Goal: Task Accomplishment & Management: Manage account settings

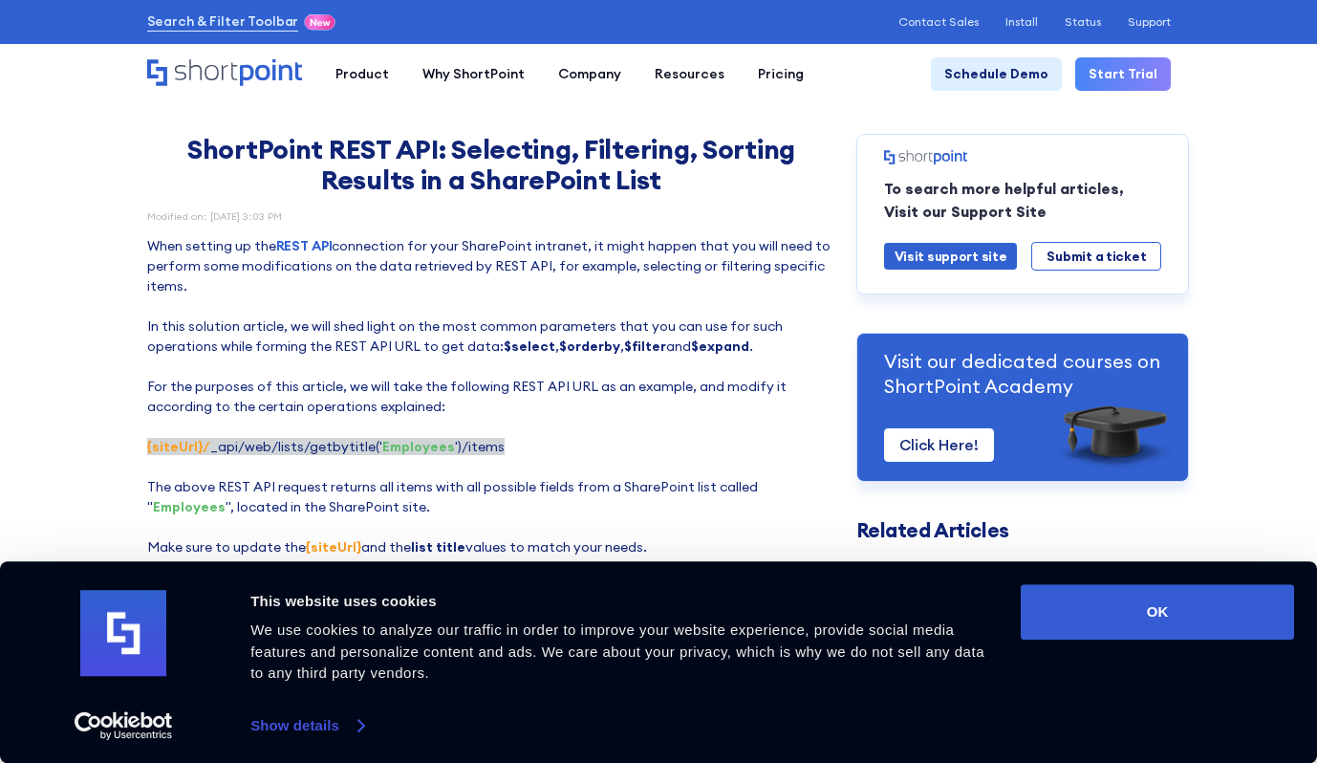
click at [286, 712] on link "Show details" at bounding box center [306, 725] width 113 height 29
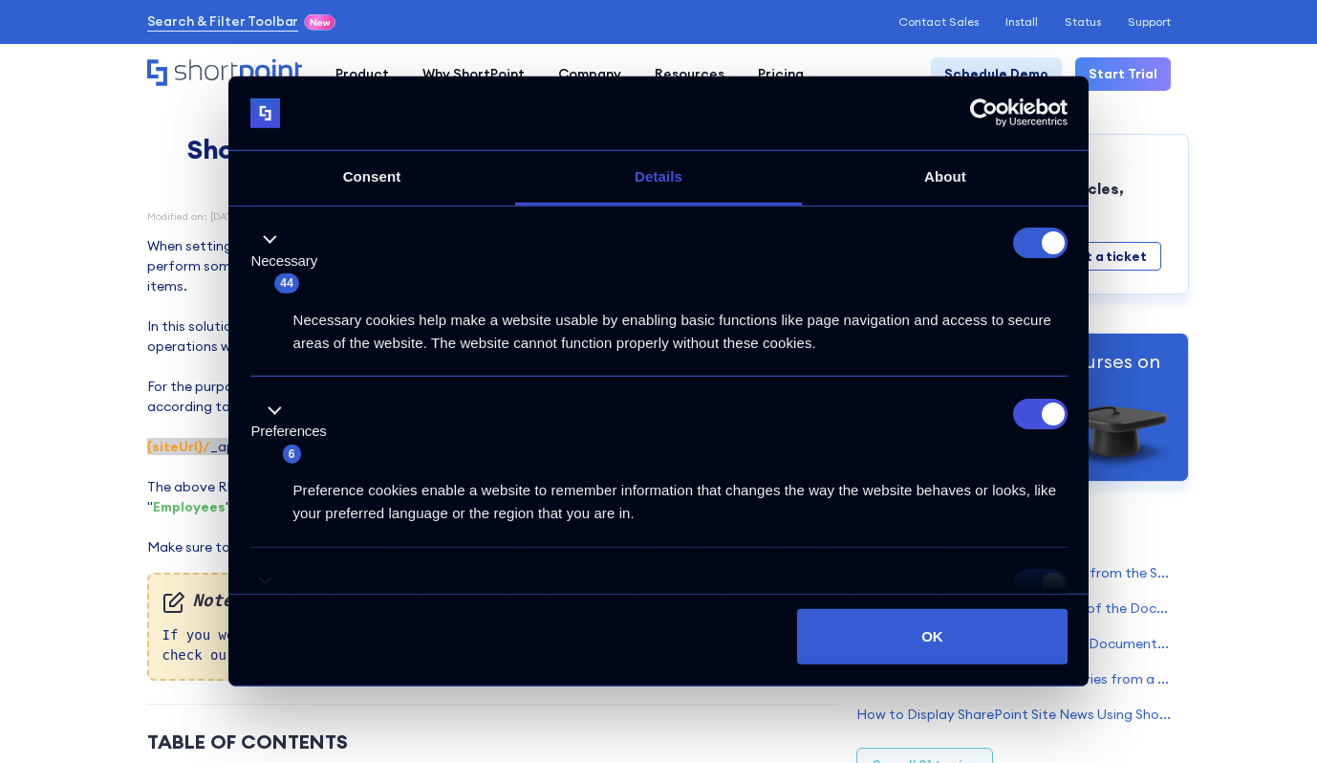
click at [1021, 241] on form at bounding box center [1040, 242] width 54 height 31
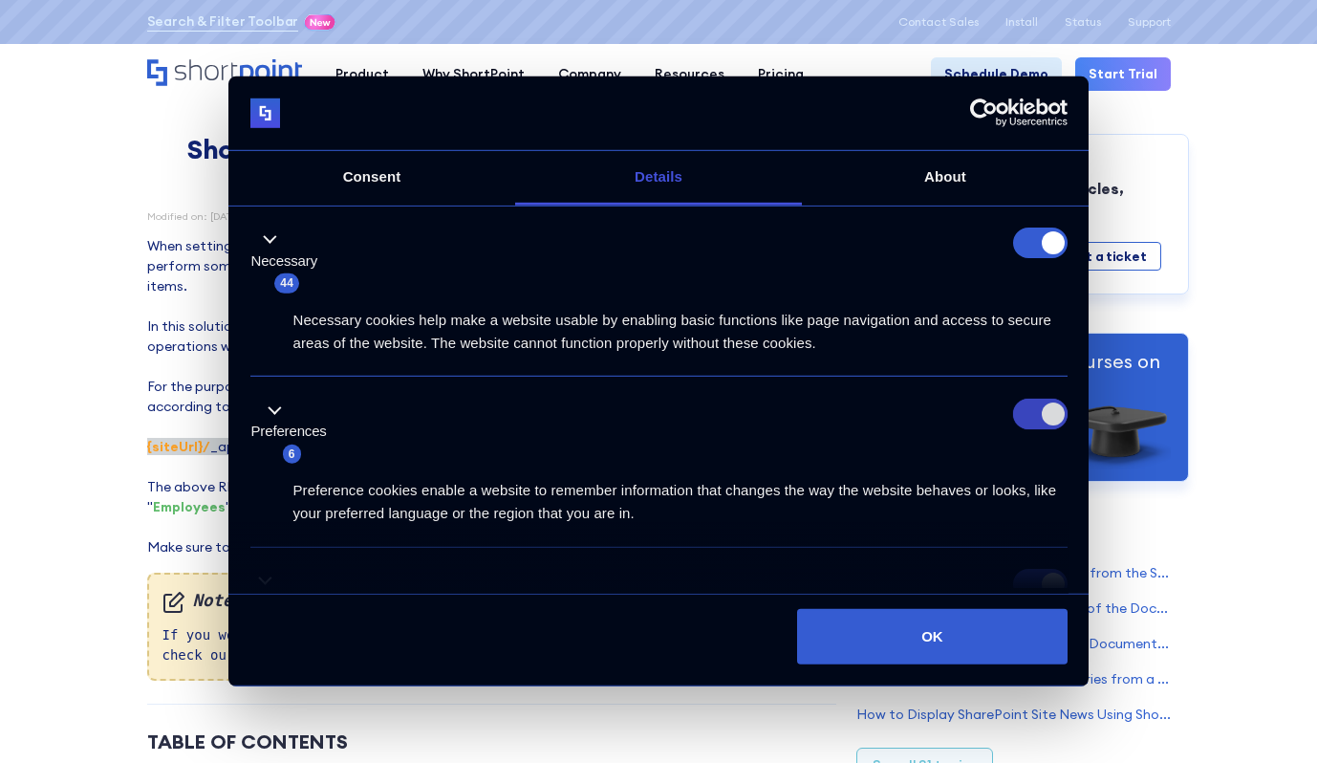
drag, startPoint x: 1030, startPoint y: 417, endPoint x: 1017, endPoint y: 399, distance: 22.6
click at [1030, 416] on input "Preferences" at bounding box center [1040, 414] width 54 height 31
checkbox input "false"
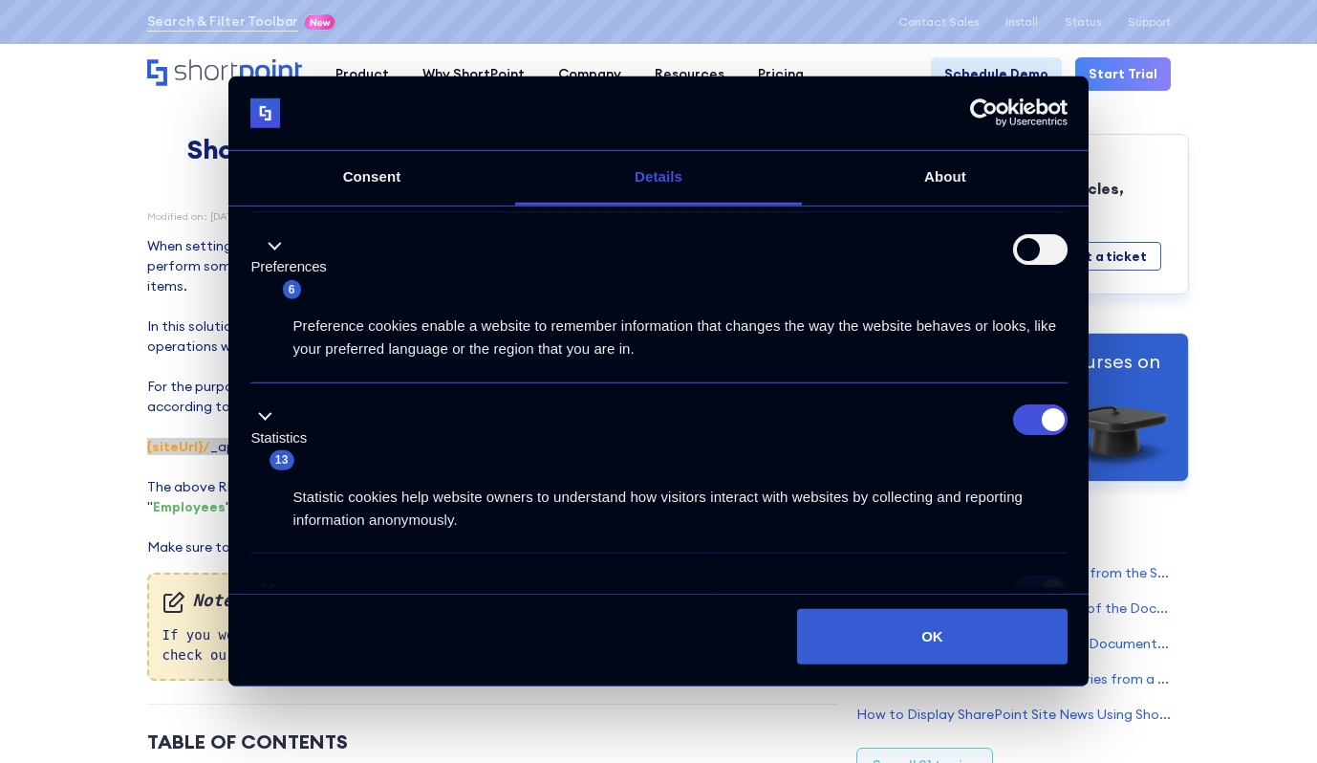
scroll to position [191, 0]
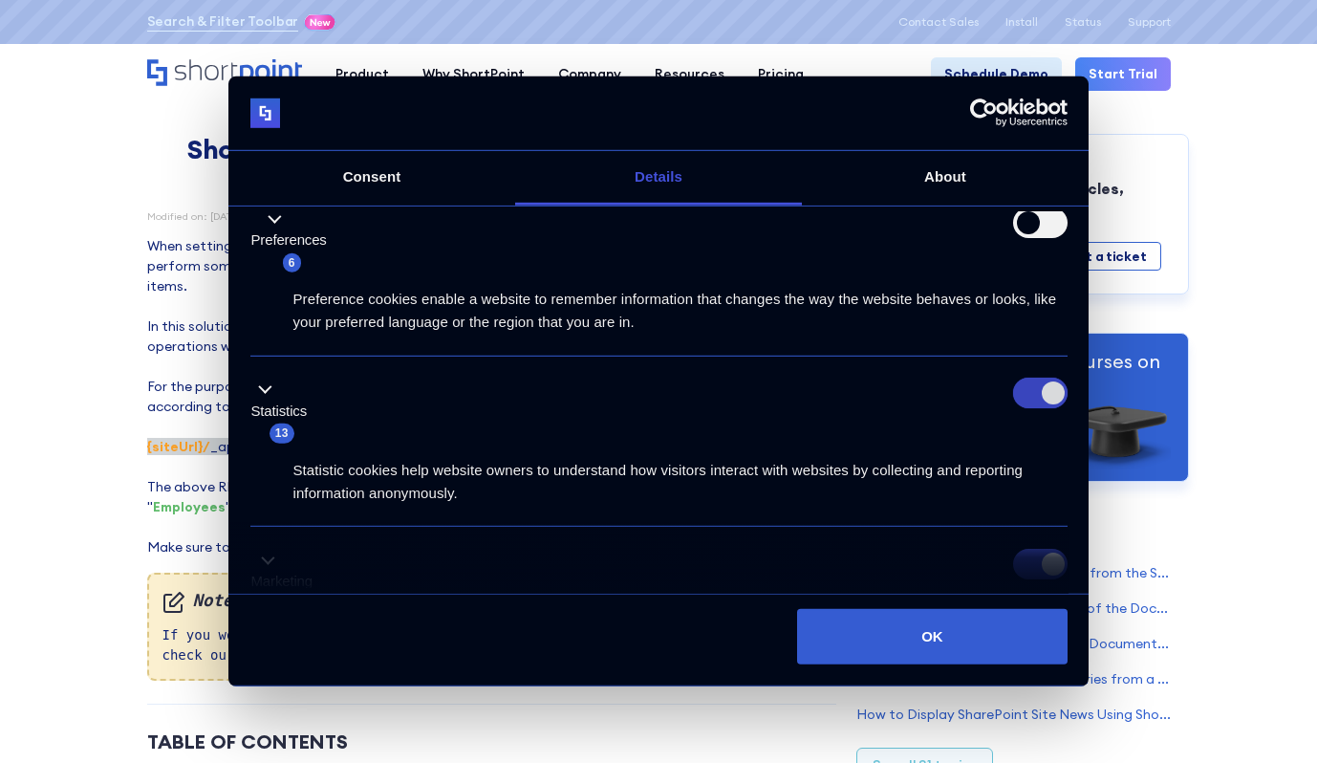
click at [1018, 388] on input "Statistics" at bounding box center [1040, 393] width 54 height 31
checkbox input "false"
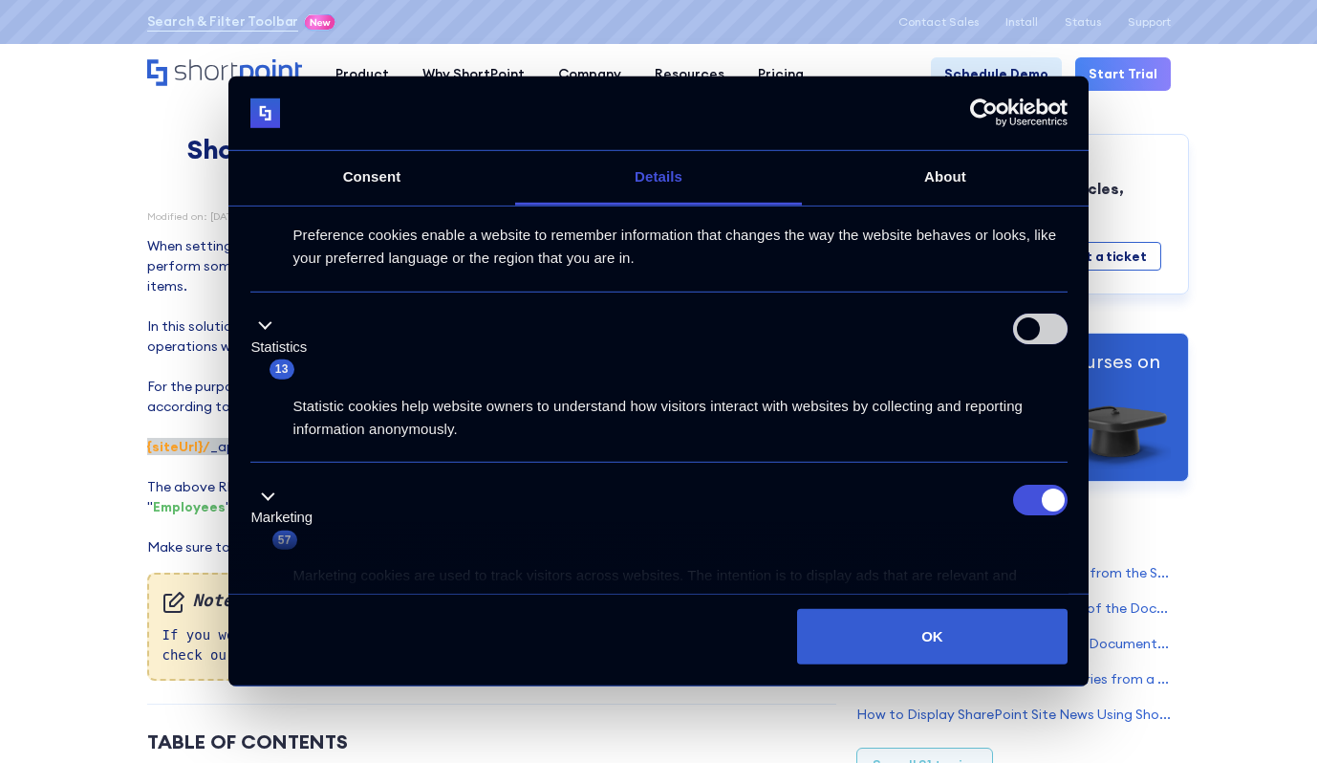
scroll to position [287, 0]
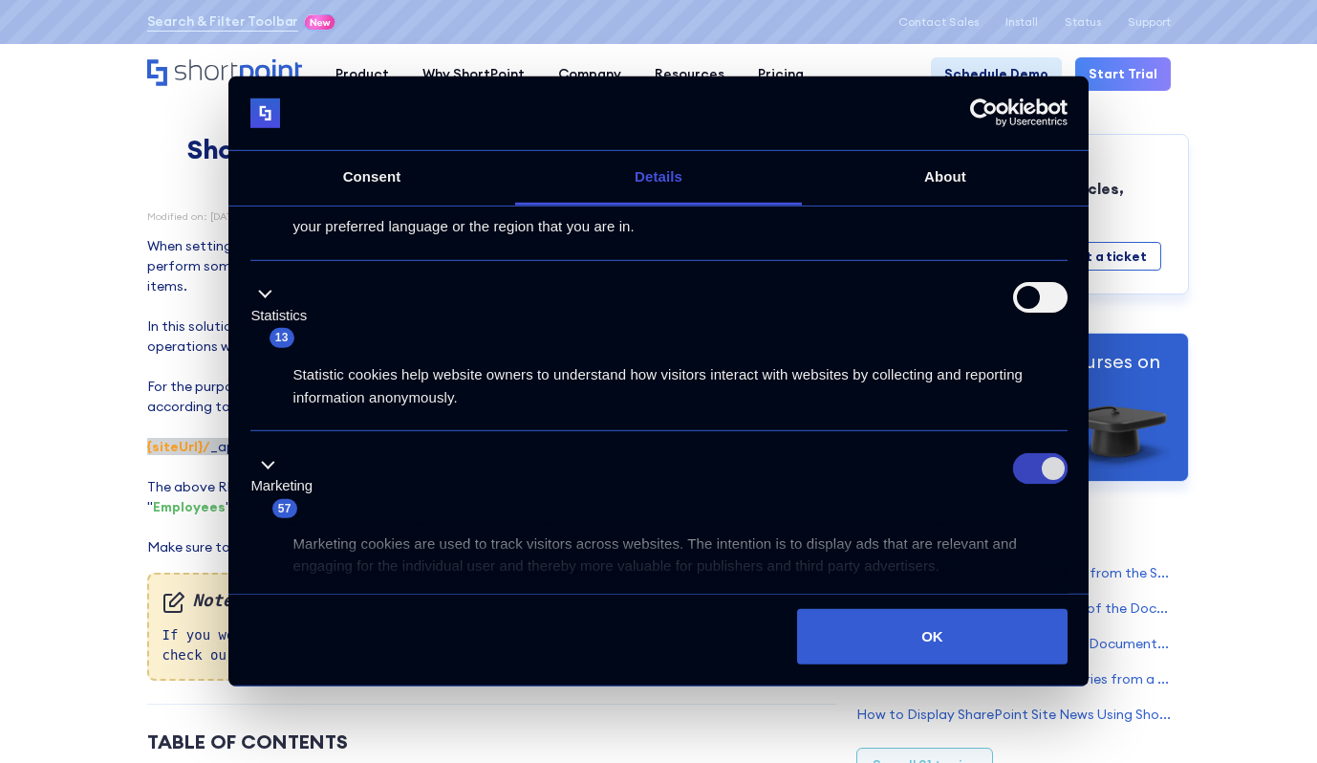
click at [1026, 473] on input "Marketing" at bounding box center [1040, 468] width 54 height 31
checkbox input "false"
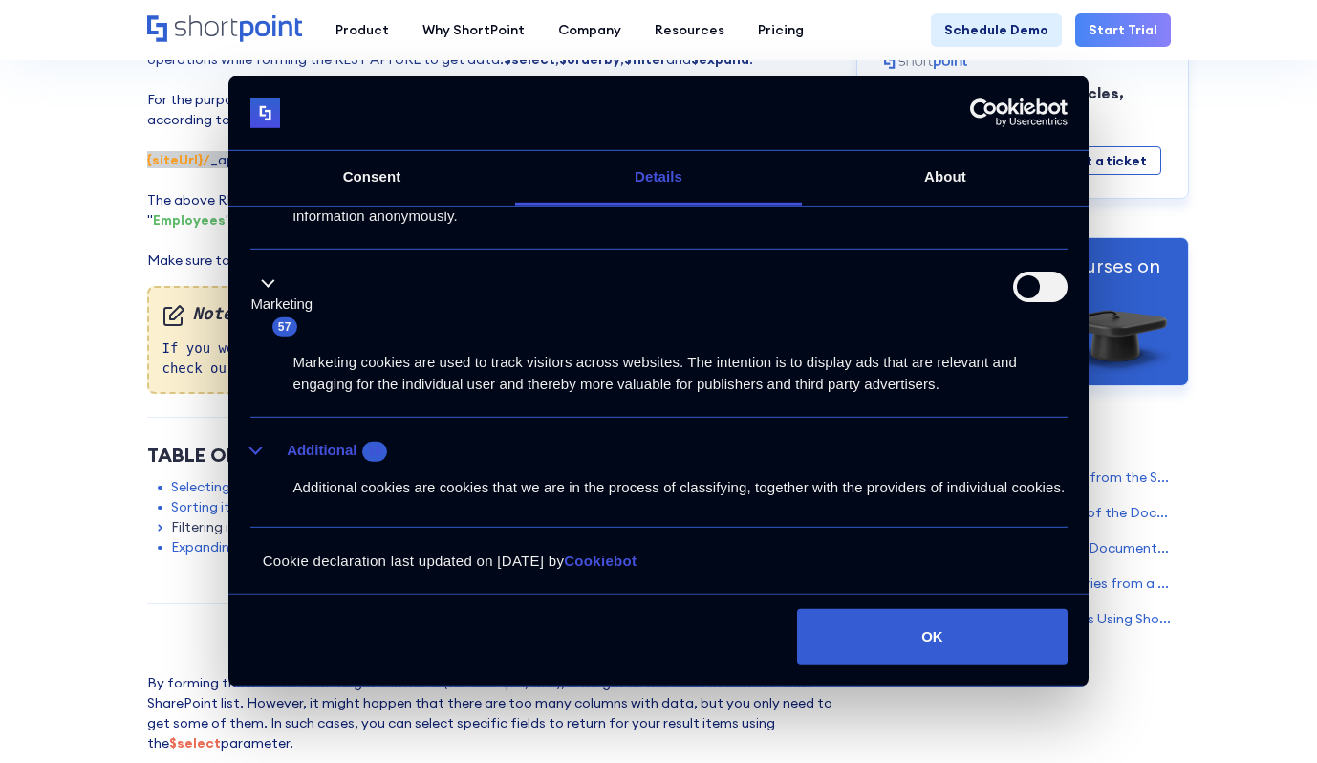
click at [301, 439] on button "Additional 10" at bounding box center [324, 451] width 149 height 24
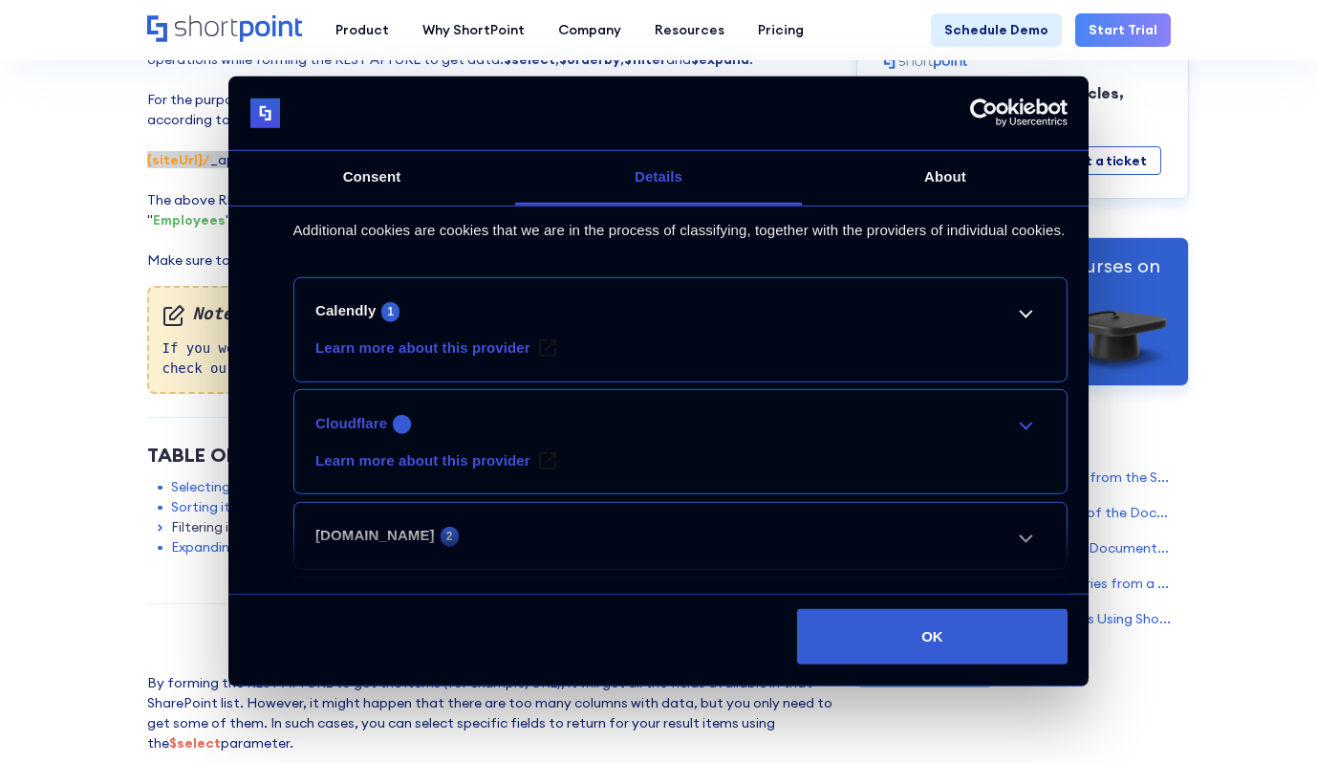
scroll to position [777, 0]
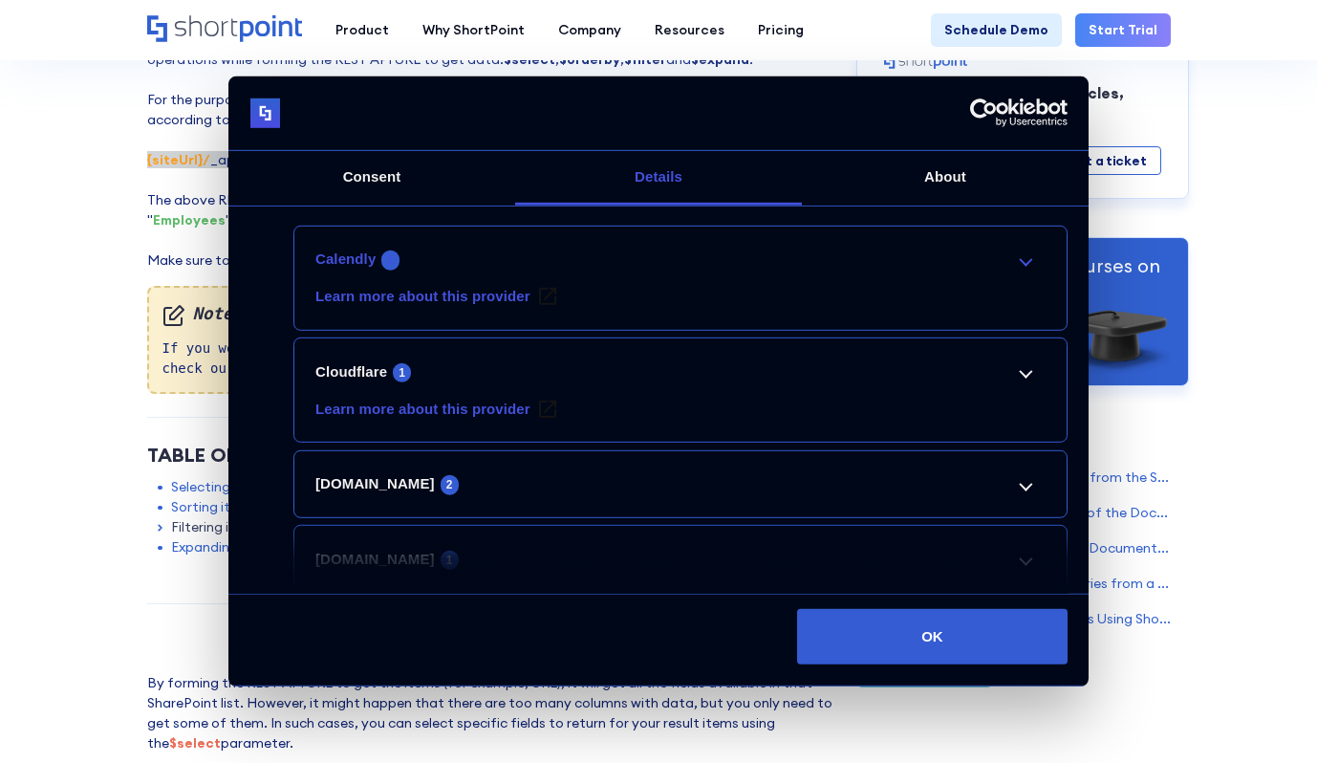
click at [1018, 270] on link "Calendly 1" at bounding box center [679, 259] width 729 height 23
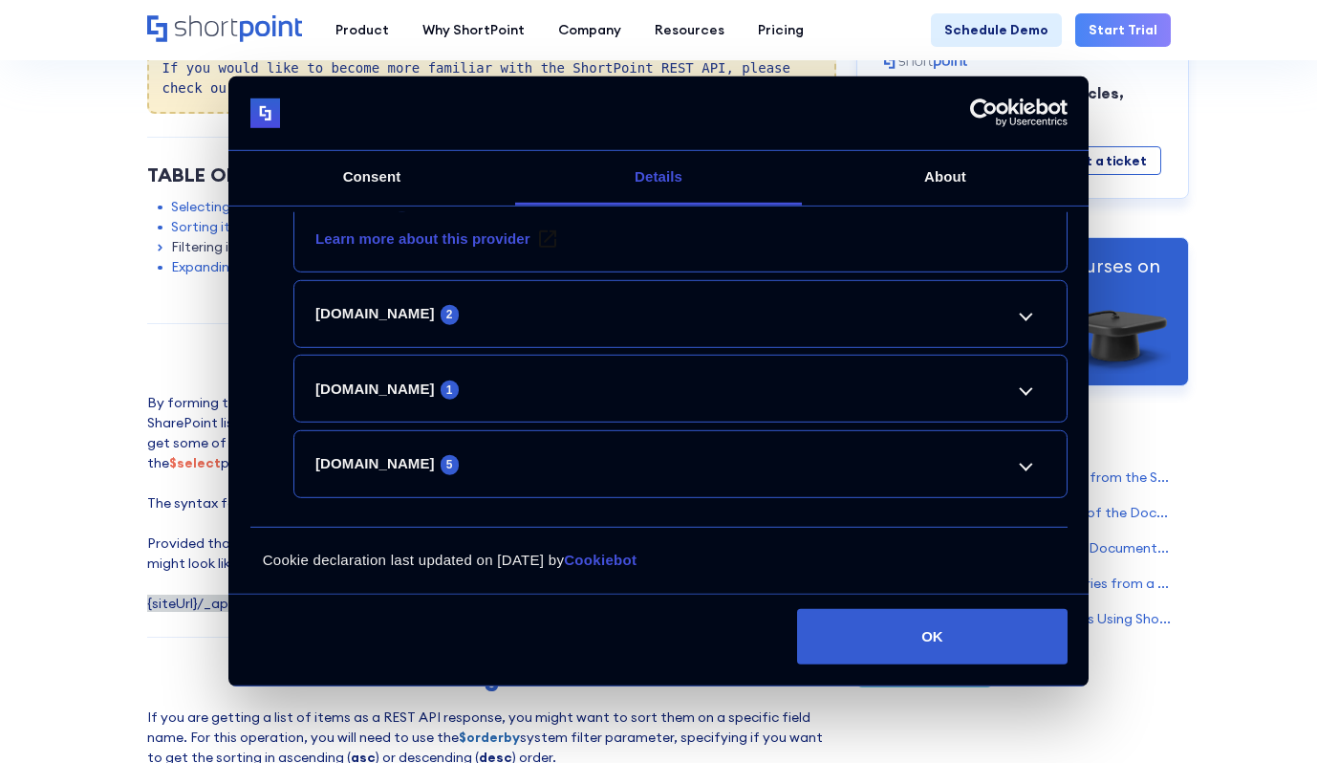
scroll to position [573, 0]
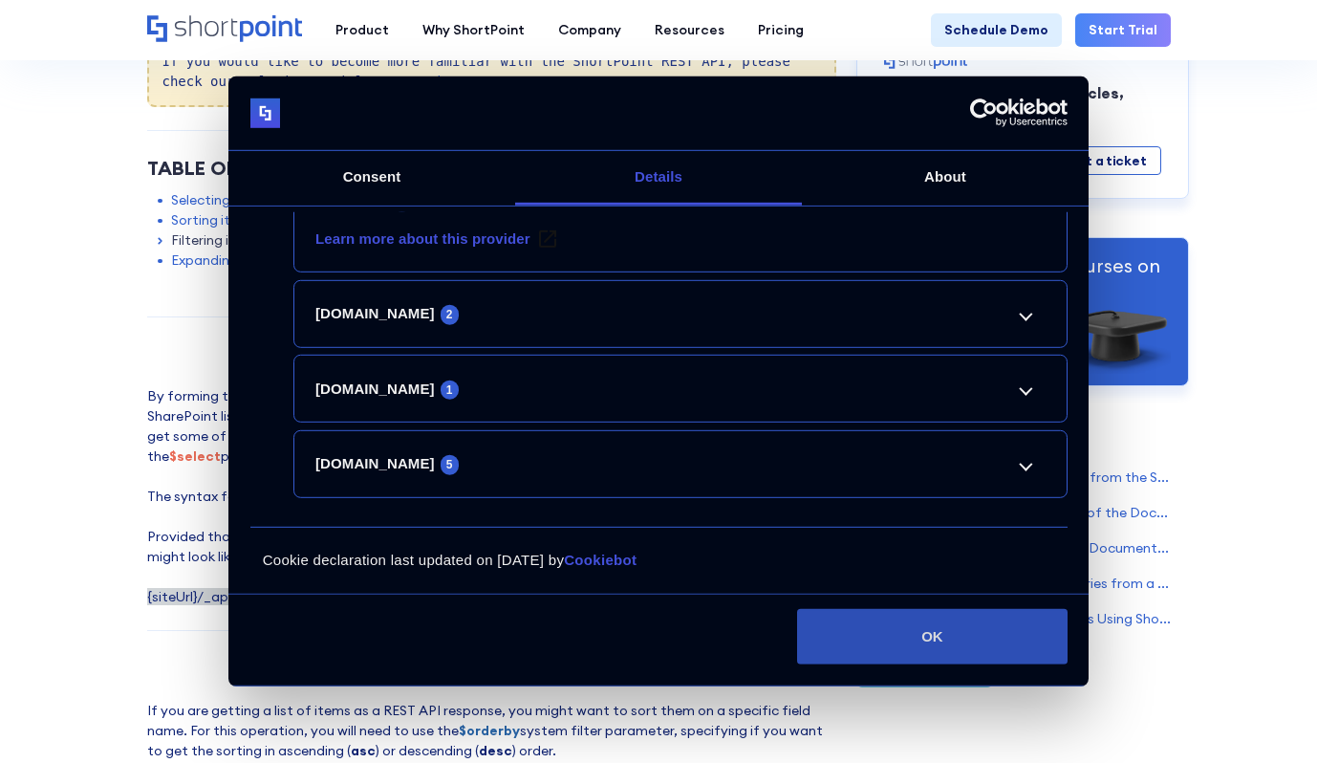
click at [950, 646] on button "OK" at bounding box center [932, 636] width 270 height 55
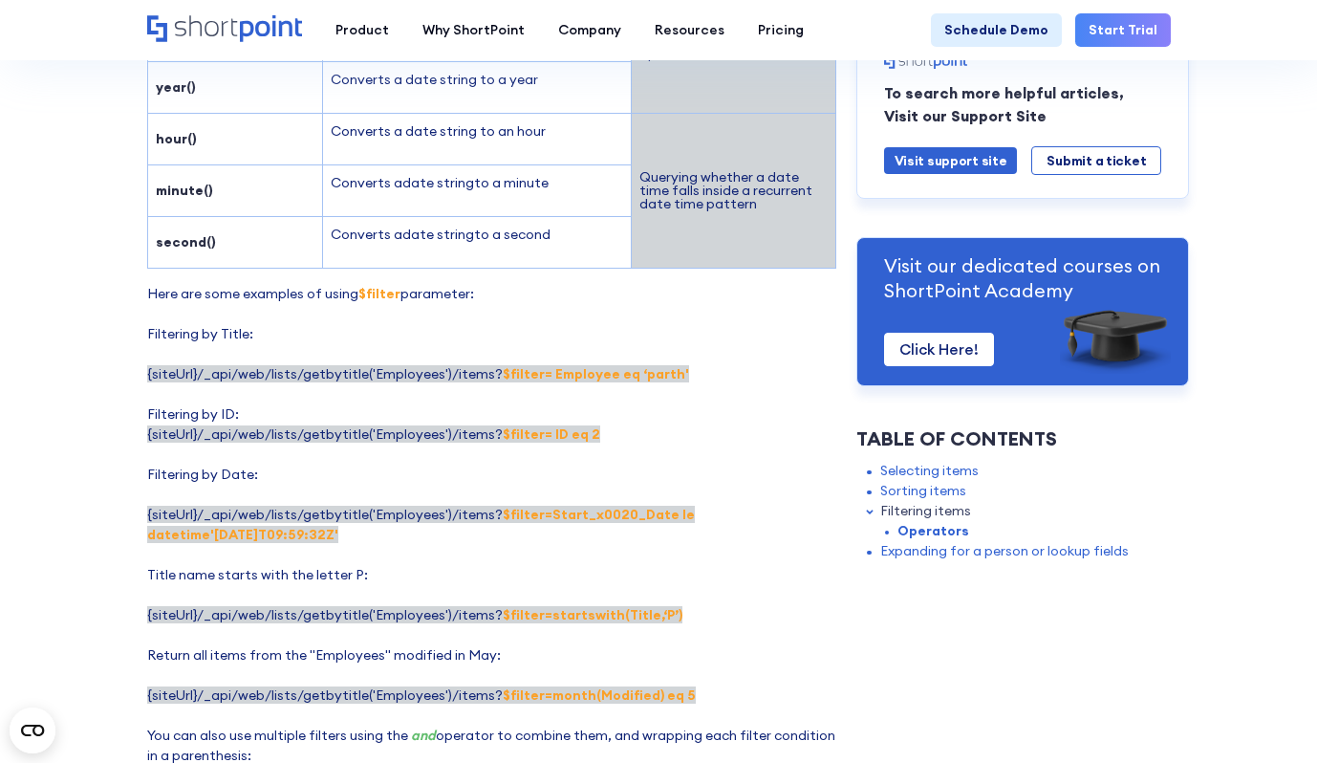
scroll to position [2772, 0]
